Goal: Browse casually: Explore the website without a specific task or goal

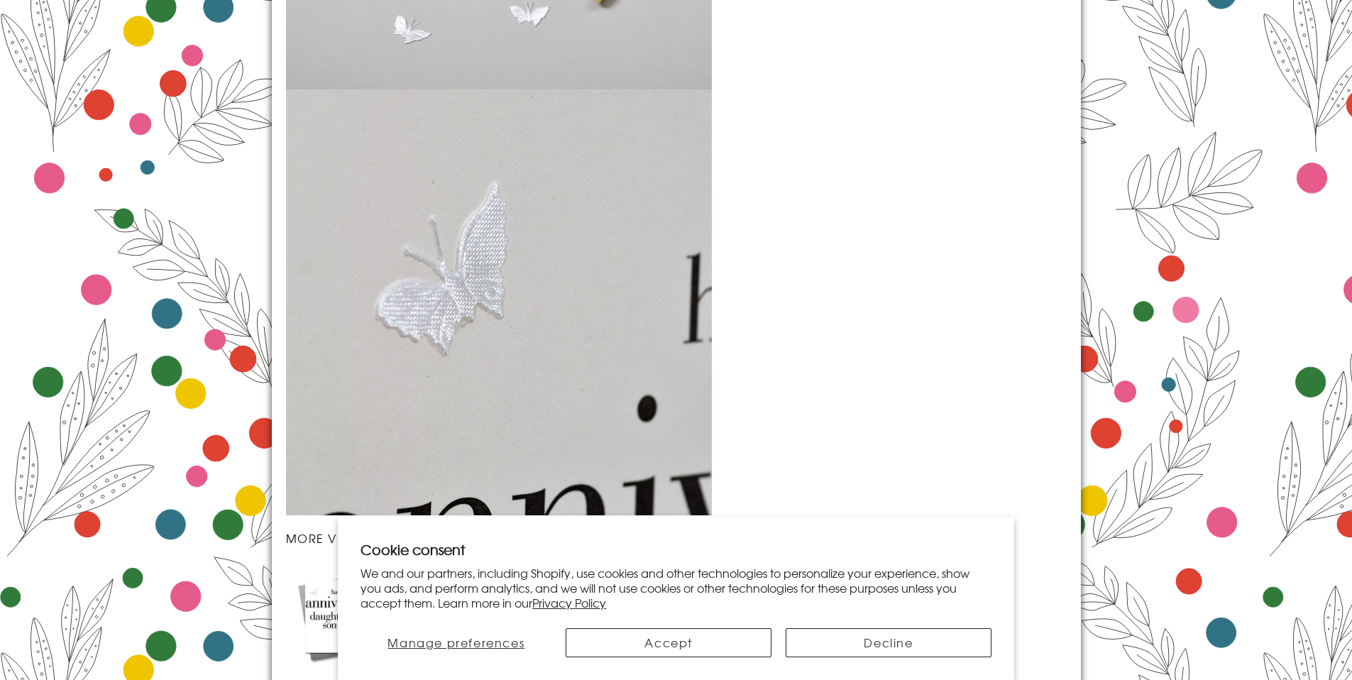
scroll to position [2040, 0]
